Goal: Check status

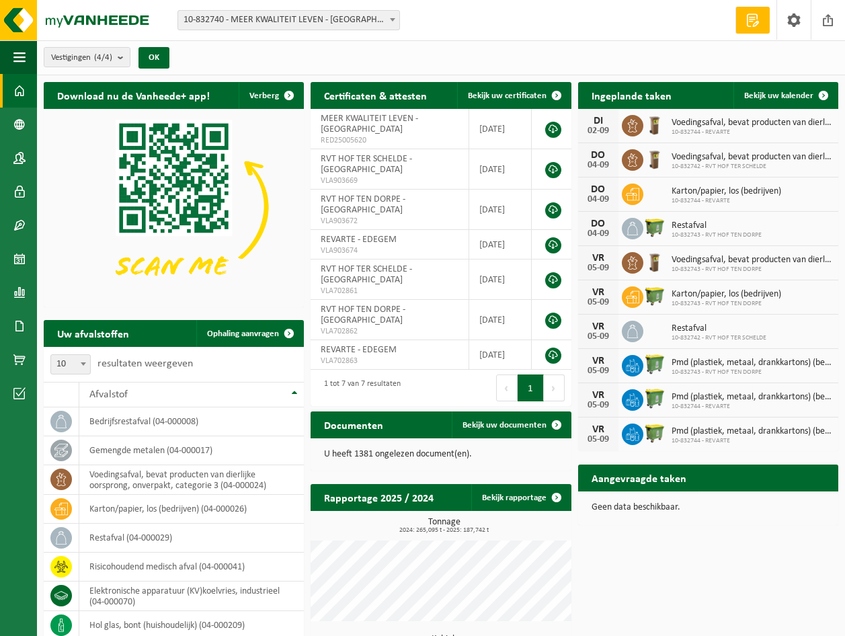
click at [395, 17] on span at bounding box center [392, 19] width 13 height 17
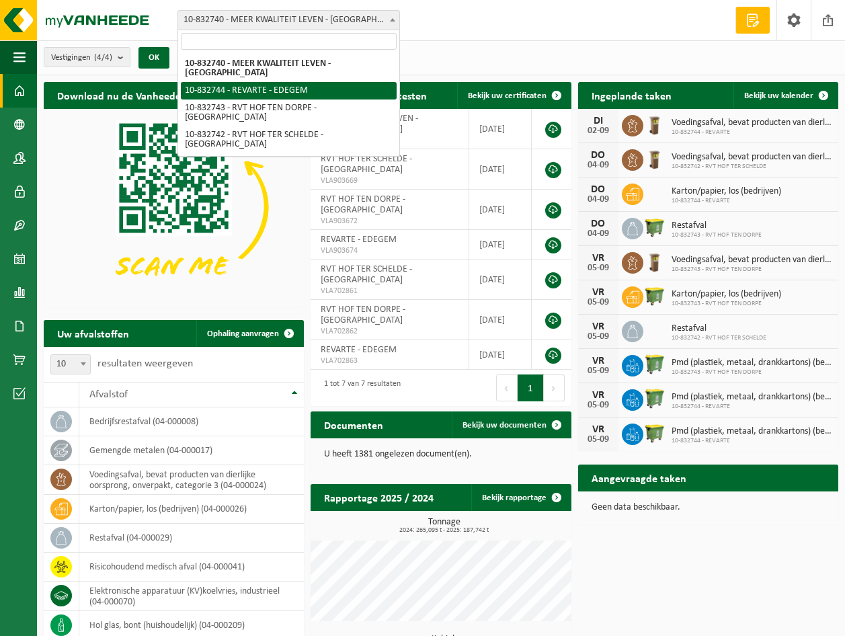
select select "91188"
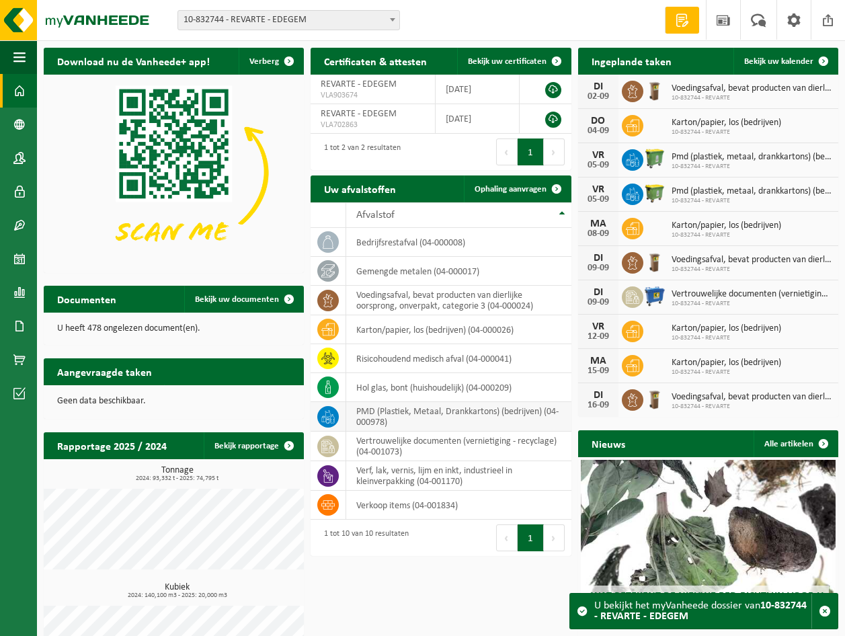
click at [391, 416] on td "PMD (Plastiek, Metaal, Drankkartons) (bedrijven) (04-000978)" at bounding box center [458, 417] width 225 height 30
click at [323, 413] on icon at bounding box center [327, 416] width 13 height 13
